Goal: Contribute content: Contribute content

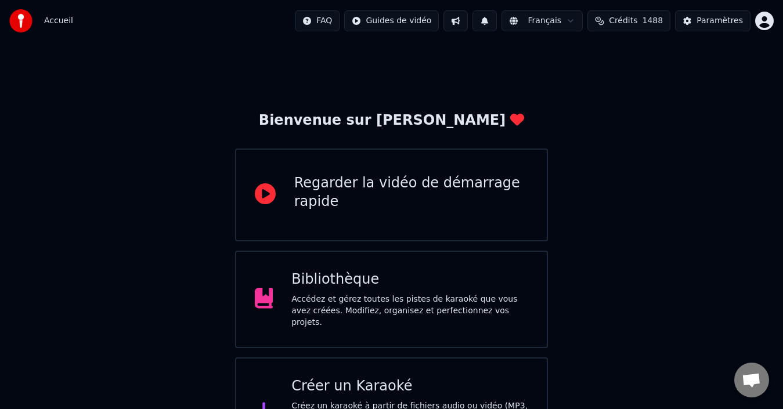
click at [330, 293] on div "Bibliothèque Accédez et gérez toutes les pistes de karaoké que vous avez créées…" at bounding box center [410, 300] width 237 height 58
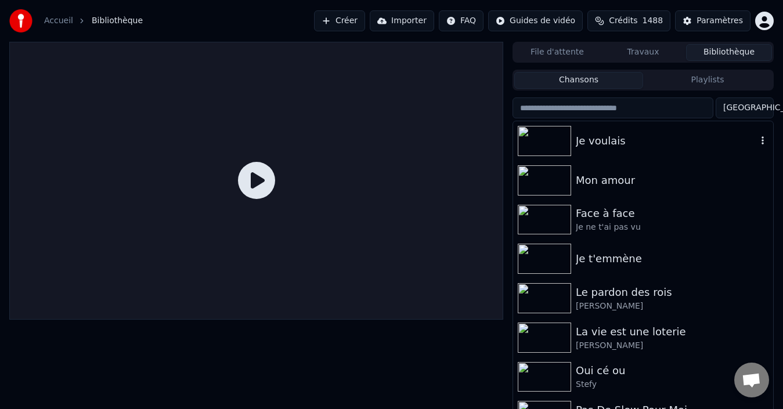
click at [594, 149] on div "Je voulais" at bounding box center [643, 140] width 260 height 39
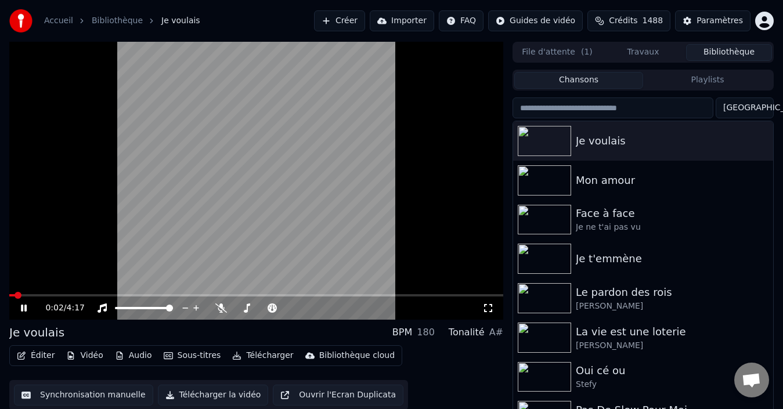
click at [221, 307] on icon at bounding box center [221, 308] width 12 height 9
click at [9, 299] on span at bounding box center [12, 295] width 7 height 7
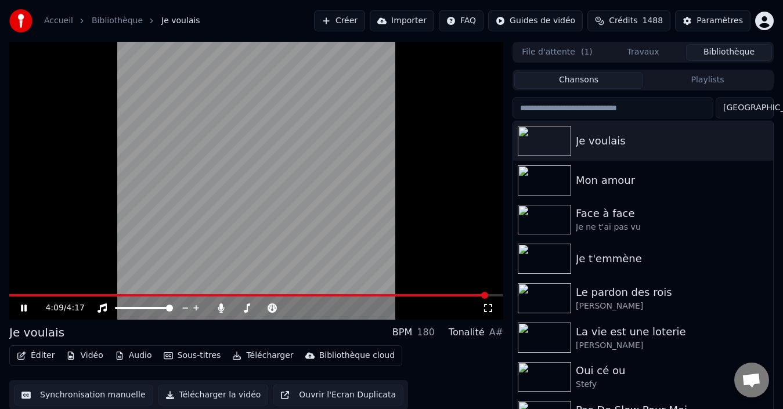
click at [10, 296] on span at bounding box center [248, 295] width 479 height 2
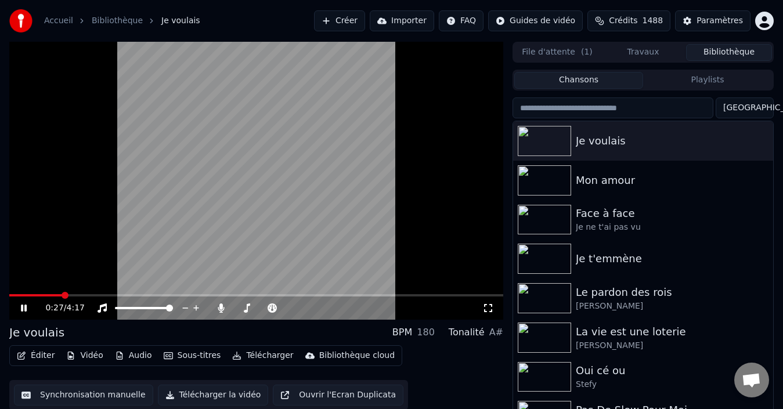
click at [23, 310] on icon at bounding box center [24, 308] width 6 height 7
click at [43, 355] on button "Éditer" at bounding box center [35, 356] width 47 height 16
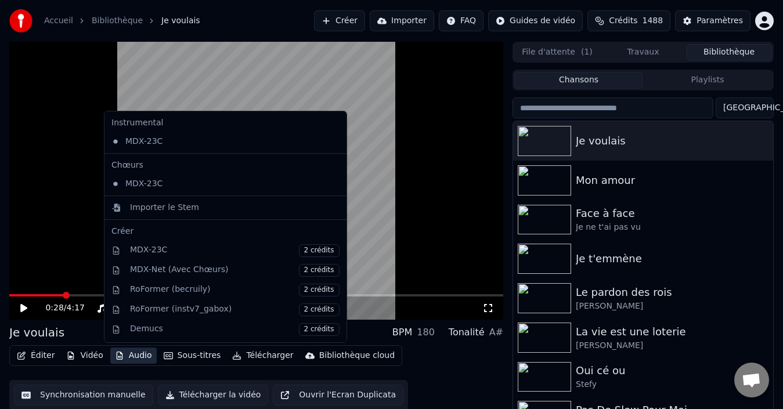
click at [91, 172] on video at bounding box center [256, 181] width 494 height 278
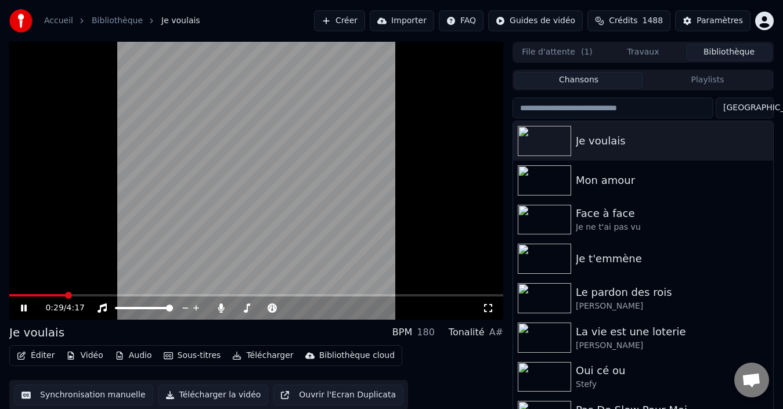
click at [66, 216] on video at bounding box center [256, 181] width 494 height 278
click at [37, 358] on button "Éditer" at bounding box center [35, 356] width 47 height 16
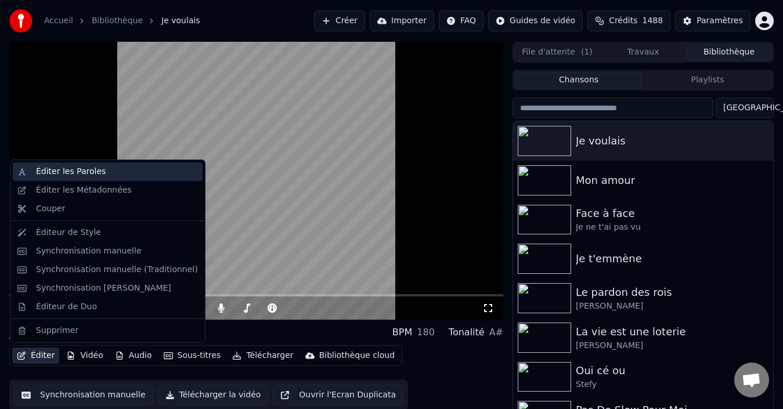
click at [71, 178] on div "Éditer les Paroles" at bounding box center [108, 172] width 190 height 19
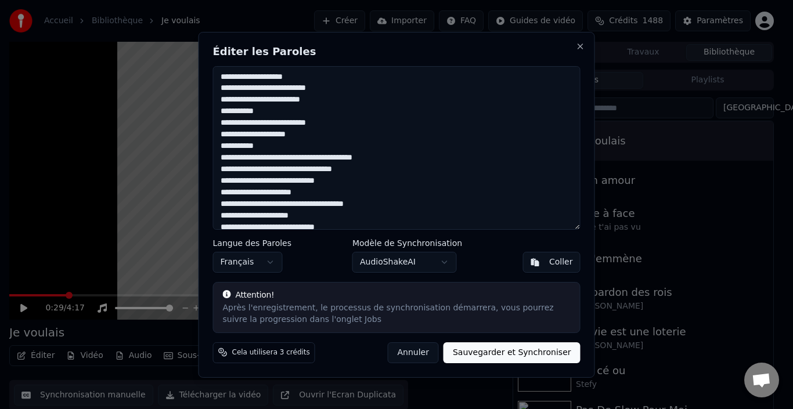
click at [271, 114] on textarea at bounding box center [397, 148] width 368 height 164
click at [220, 99] on textarea at bounding box center [397, 148] width 368 height 164
click at [274, 150] on textarea at bounding box center [397, 148] width 368 height 164
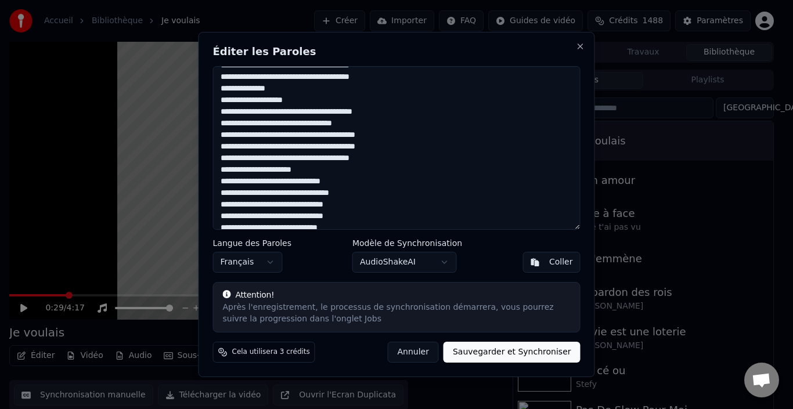
scroll to position [174, 0]
click at [289, 91] on textarea at bounding box center [397, 148] width 368 height 164
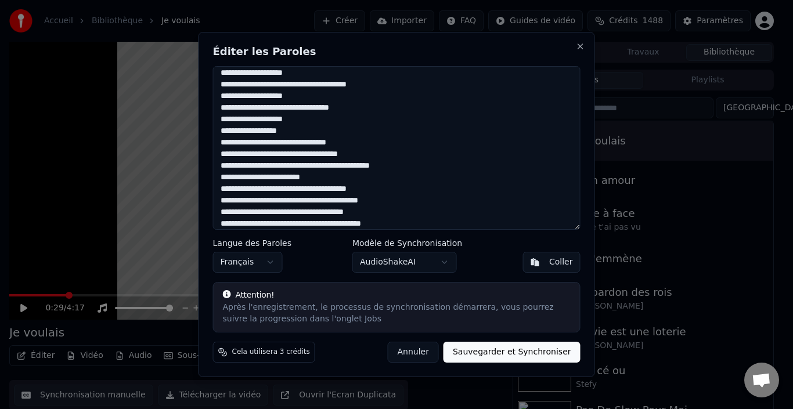
scroll to position [392, 0]
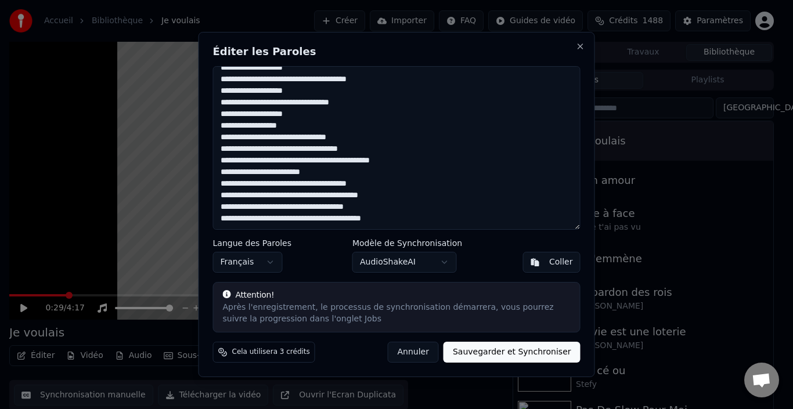
click at [258, 172] on textarea at bounding box center [397, 148] width 368 height 164
click at [355, 221] on textarea at bounding box center [397, 148] width 368 height 164
click at [351, 219] on textarea at bounding box center [397, 148] width 368 height 164
click at [256, 208] on textarea at bounding box center [397, 148] width 368 height 164
click at [258, 131] on textarea at bounding box center [397, 148] width 368 height 164
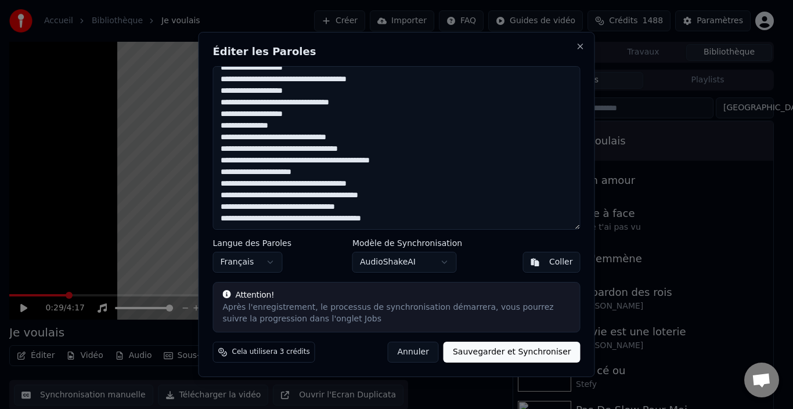
click at [294, 126] on textarea at bounding box center [397, 148] width 368 height 164
click at [433, 354] on button "Annuler" at bounding box center [413, 352] width 51 height 21
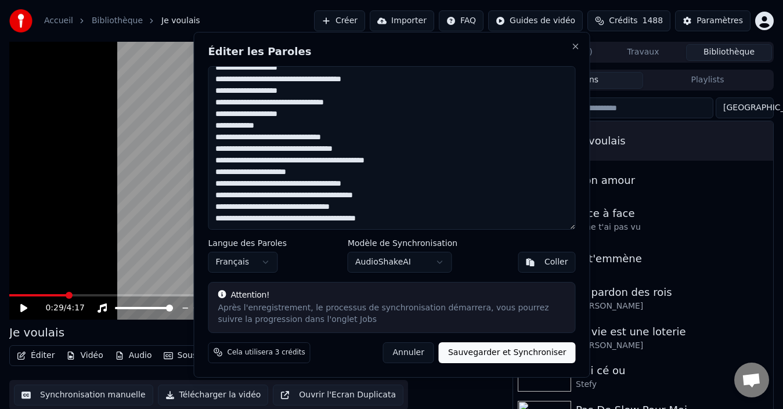
type textarea "**********"
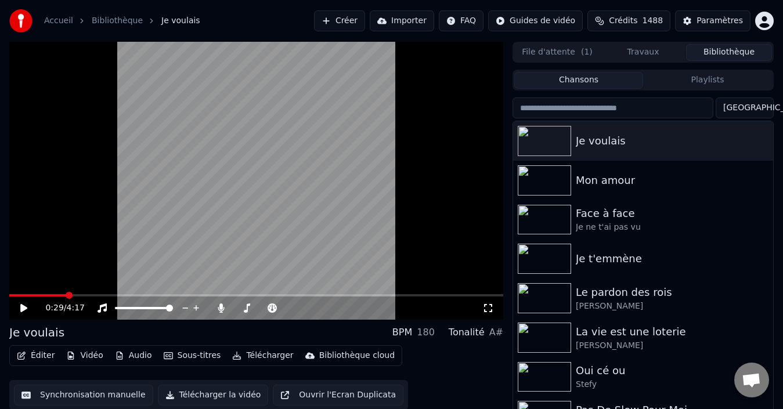
click at [347, 25] on button "Créer" at bounding box center [339, 20] width 51 height 21
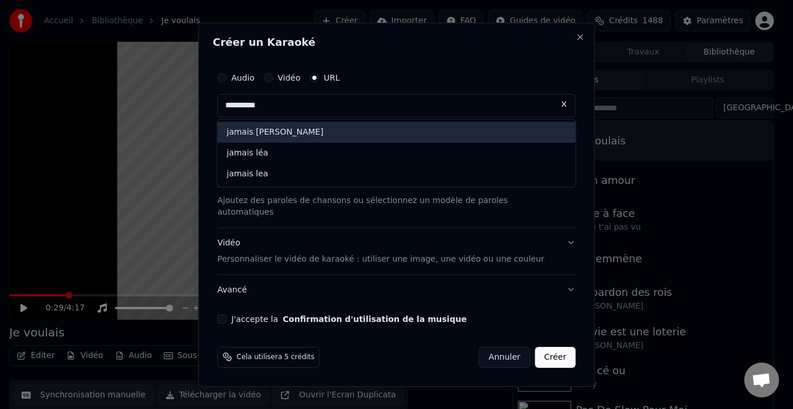
click at [418, 135] on div "jamais [PERSON_NAME]" at bounding box center [397, 132] width 358 height 21
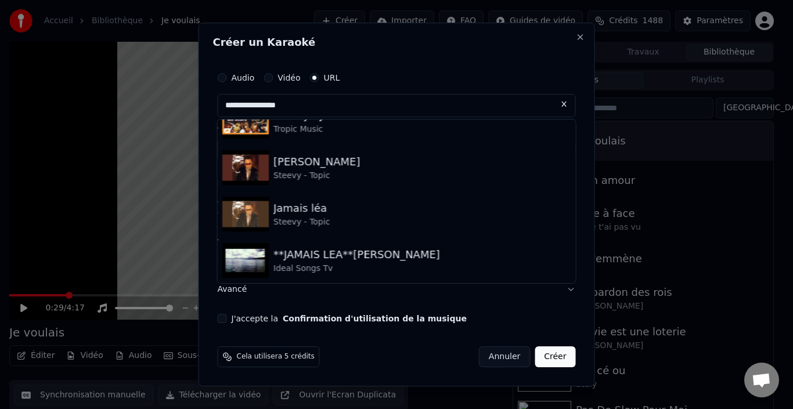
scroll to position [116, 0]
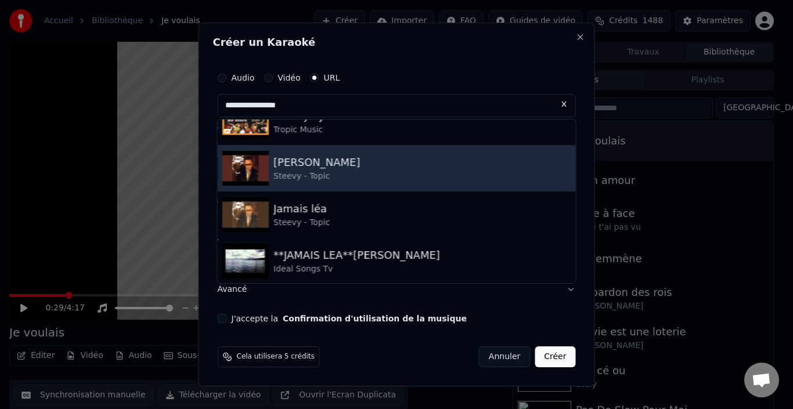
click at [359, 180] on div "Jamais [PERSON_NAME] - Topic" at bounding box center [397, 168] width 358 height 46
click at [359, 180] on button "Paroles Ajoutez des paroles de chansons ou sélectionnez un modèle de paroles au…" at bounding box center [397, 199] width 358 height 58
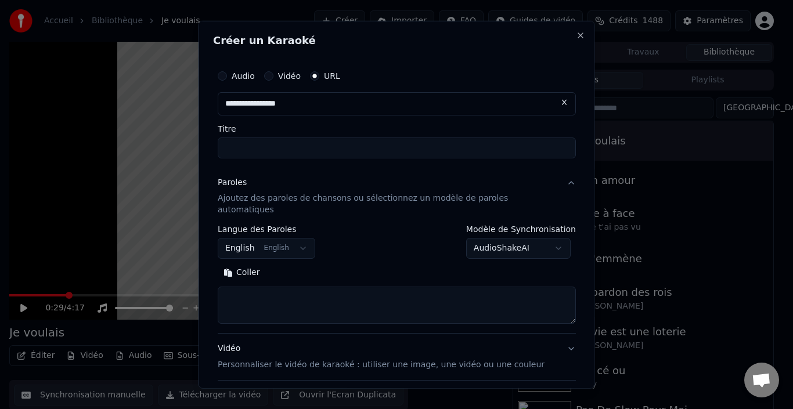
type input "**********"
click at [307, 238] on button "English English" at bounding box center [267, 248] width 98 height 21
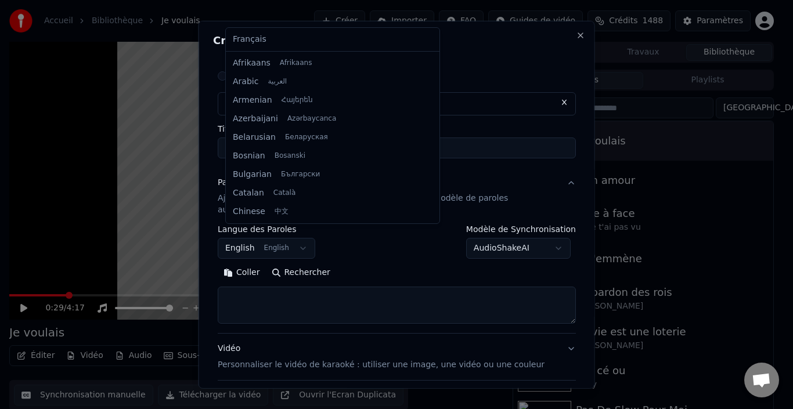
scroll to position [93, 0]
select select "**"
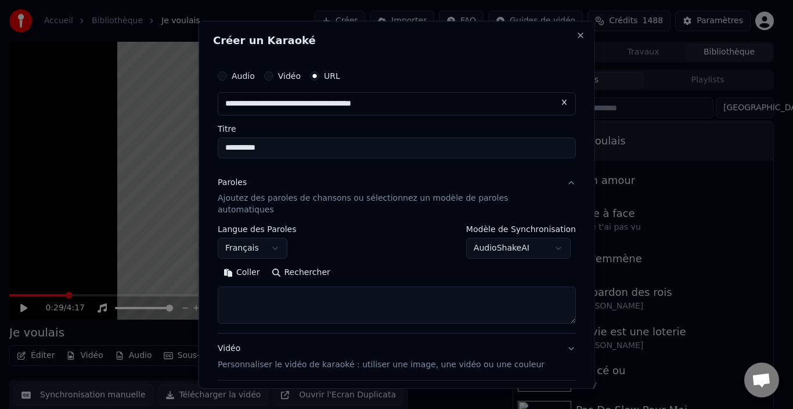
click at [549, 238] on button "AudioShakeAI" at bounding box center [518, 248] width 105 height 21
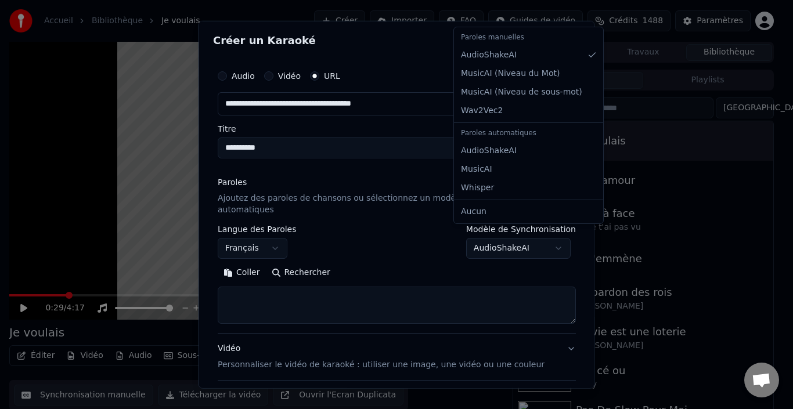
select select "*******"
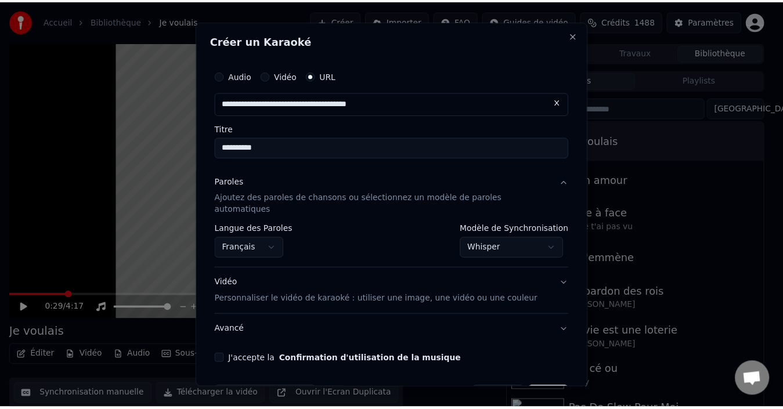
scroll to position [27, 0]
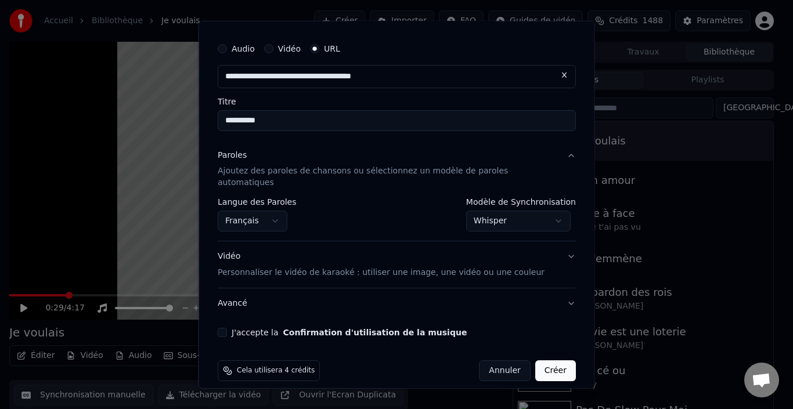
click at [227, 328] on button "J'accepte la Confirmation d'utilisation de la musique" at bounding box center [222, 332] width 9 height 9
click at [538, 361] on button "Créer" at bounding box center [555, 371] width 41 height 21
